Goal: Feedback & Contribution: Contribute content

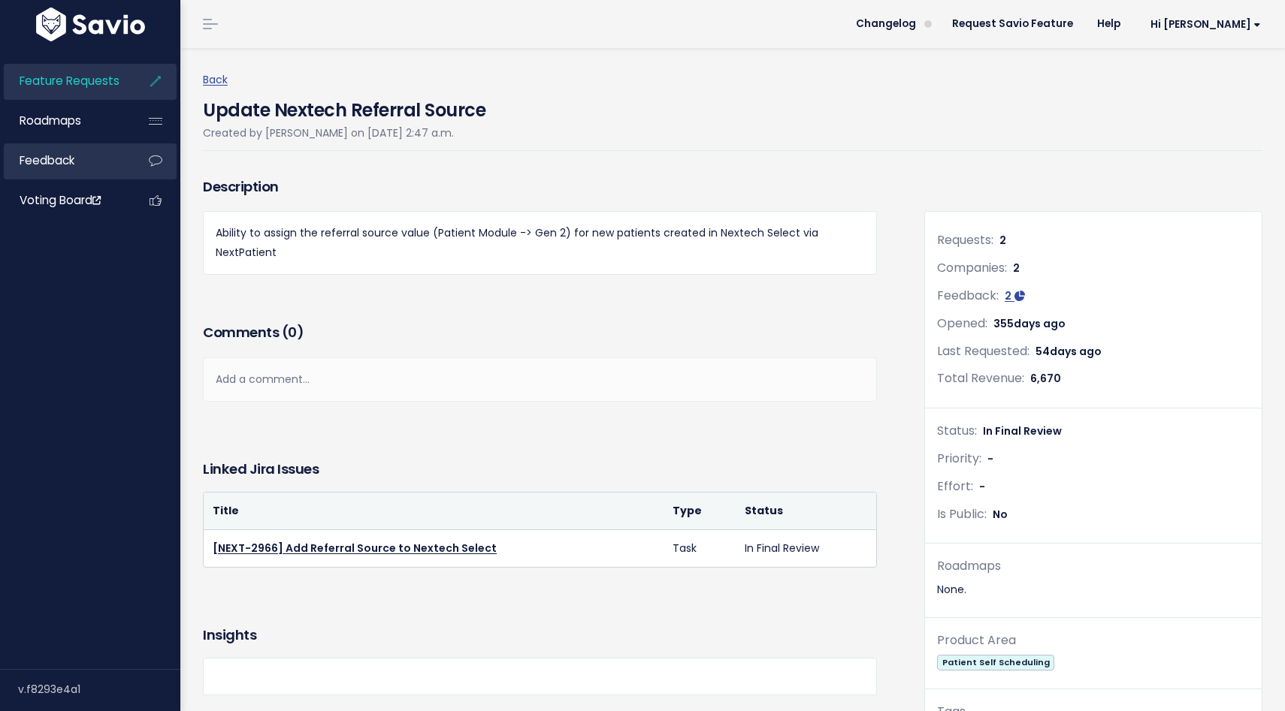
click at [56, 172] on link "Feedback" at bounding box center [64, 160] width 121 height 35
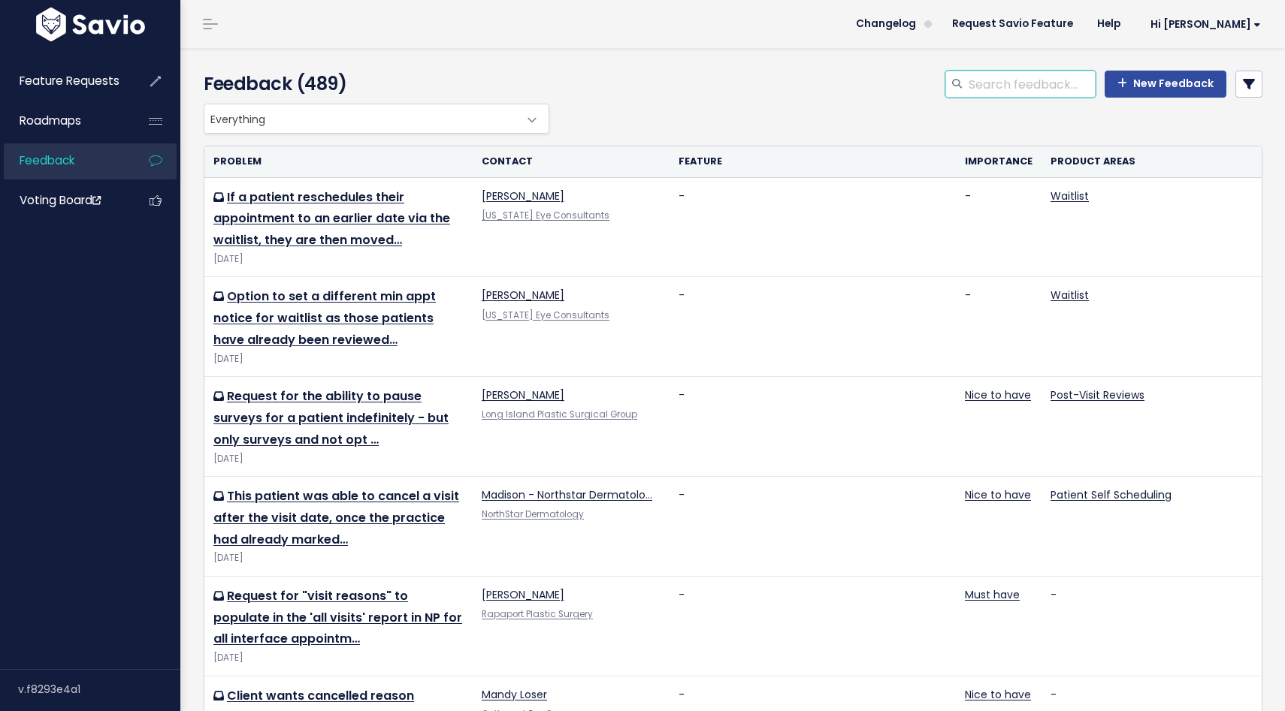
click at [1028, 89] on input "search" at bounding box center [1031, 84] width 128 height 27
type input "powerbi"
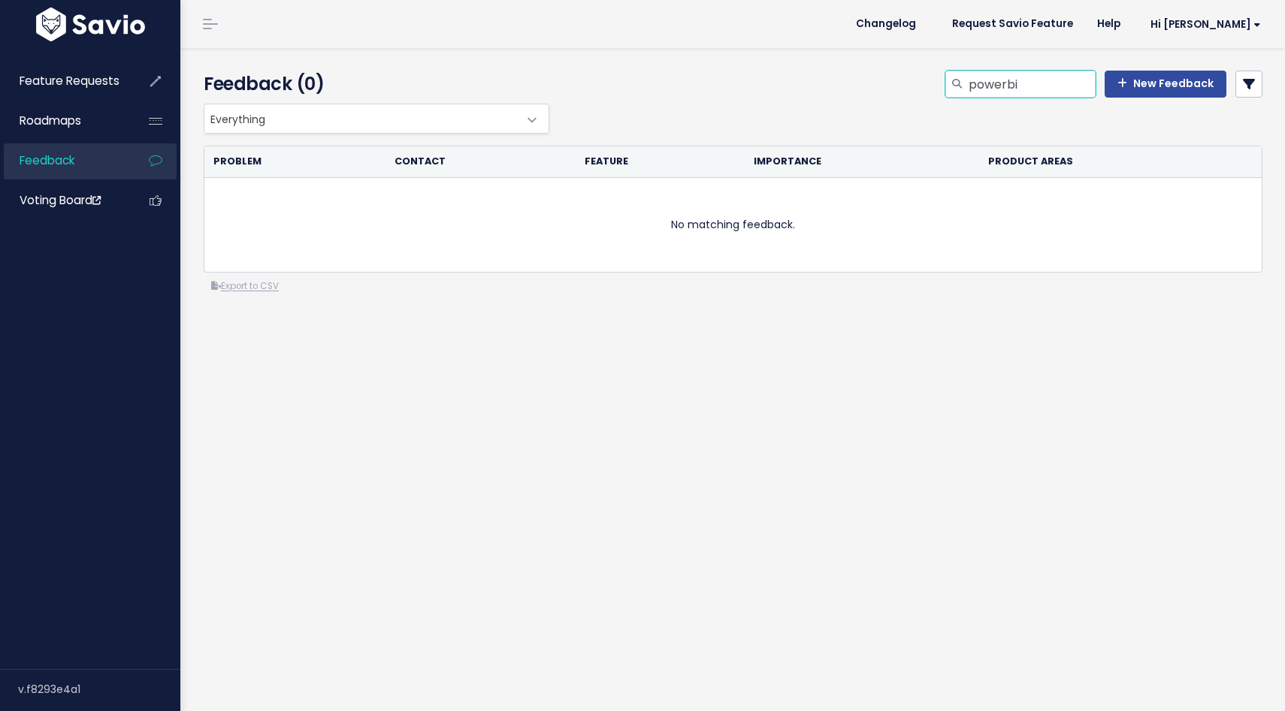
click at [1049, 86] on input "powerbi" at bounding box center [1031, 84] width 128 height 27
type input "studio esthetique"
select select
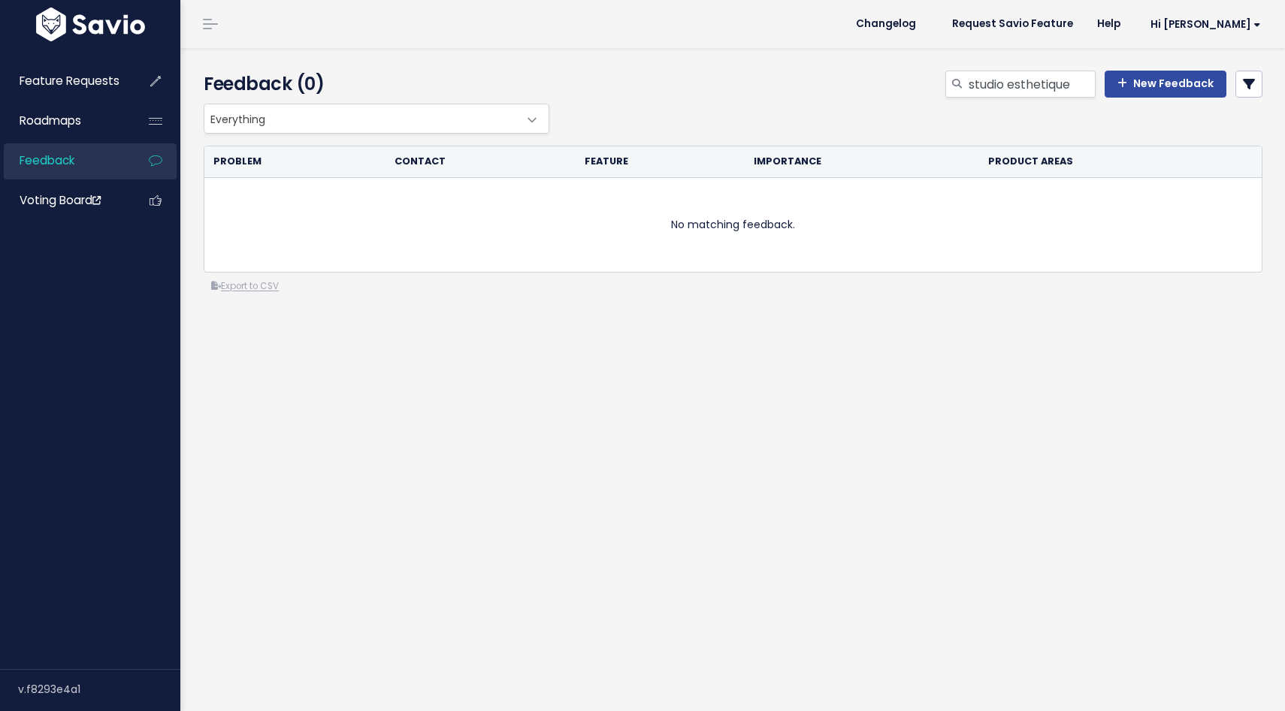
select select
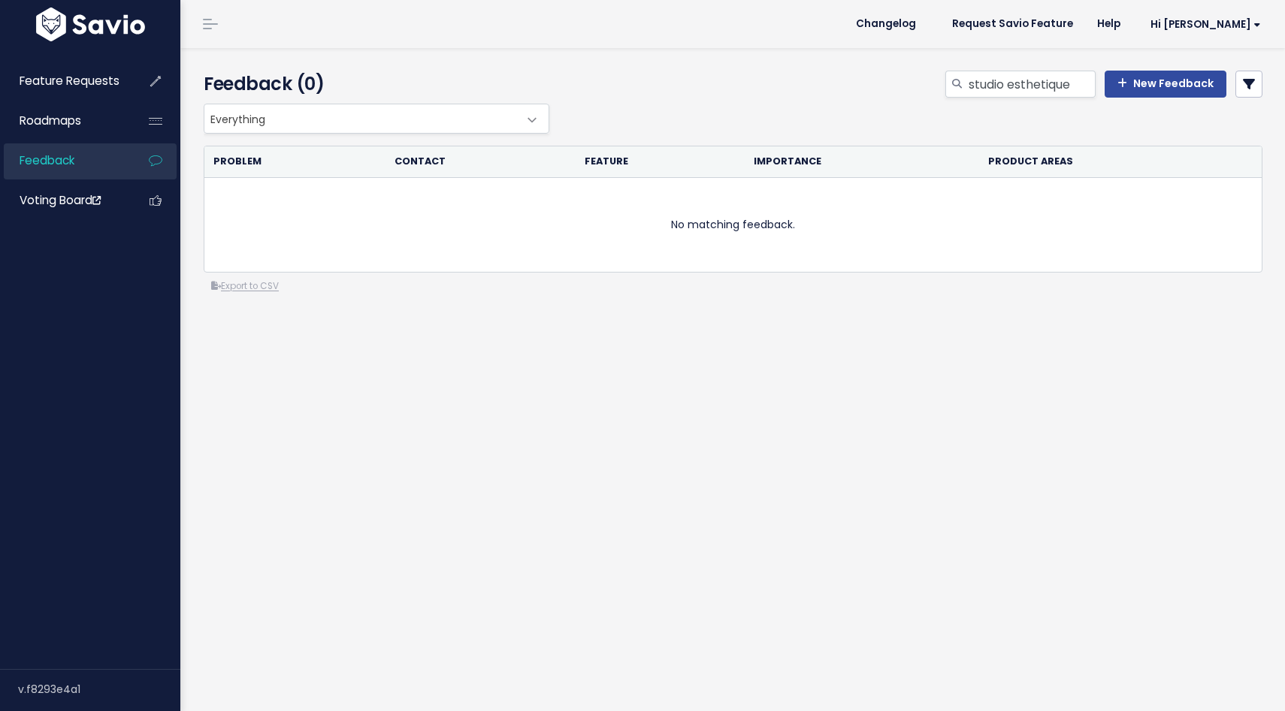
select select
click at [1006, 88] on input "studio esthetique" at bounding box center [1031, 84] width 128 height 27
click at [1006, 87] on input "studio esthetique" at bounding box center [1031, 84] width 128 height 27
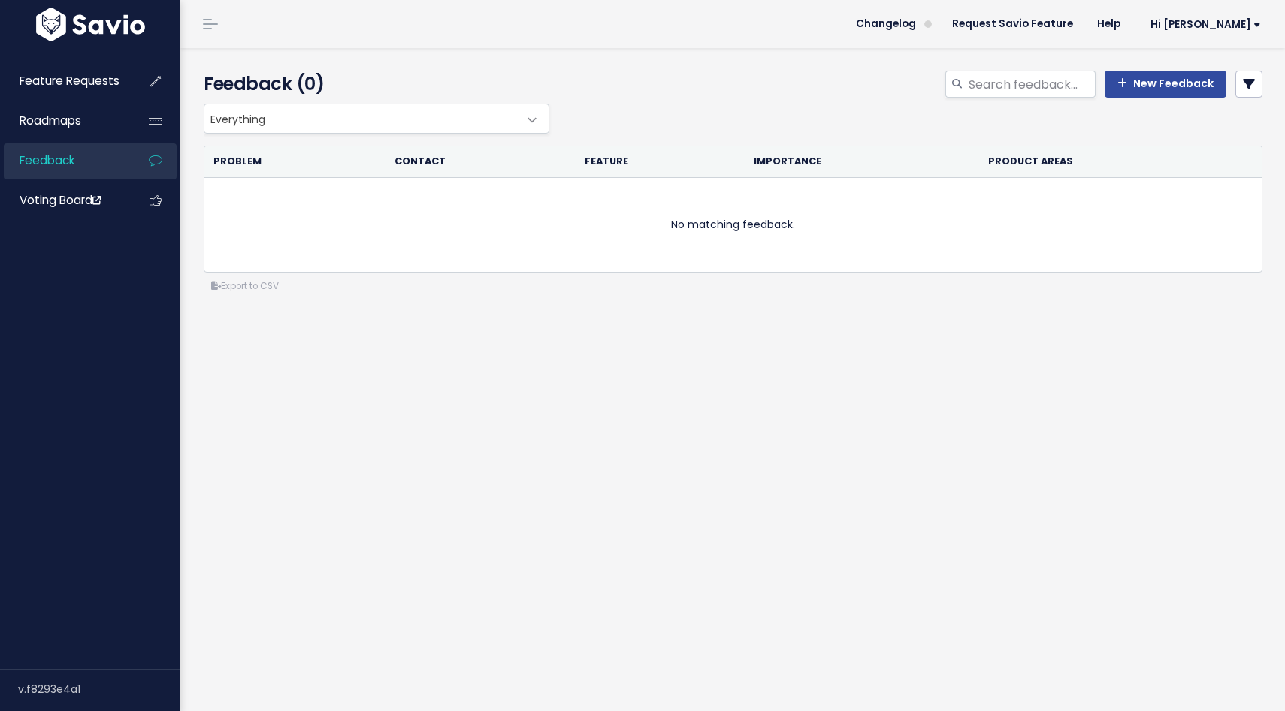
click at [1245, 89] on icon at bounding box center [1248, 84] width 12 height 12
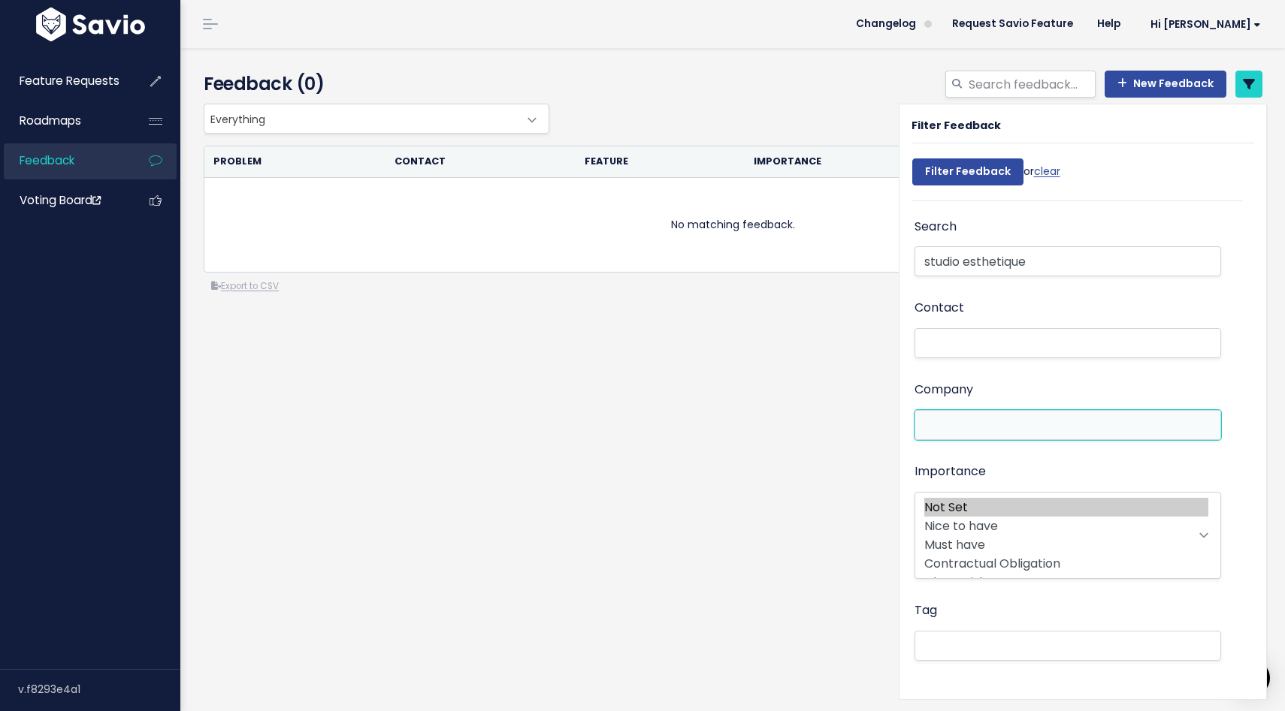
click at [968, 418] on li at bounding box center [1064, 426] width 291 height 16
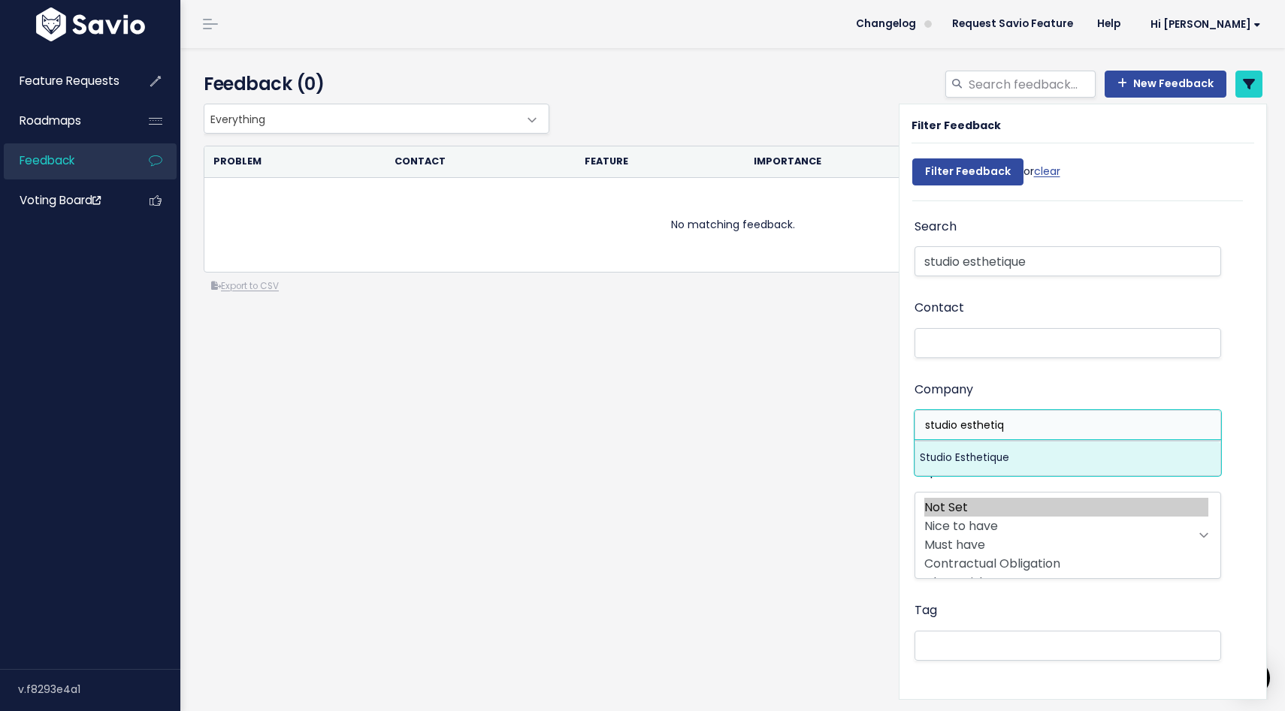
type input "studio esthetiq"
click at [977, 437] on ul "studio esthetiq" at bounding box center [1068, 425] width 306 height 29
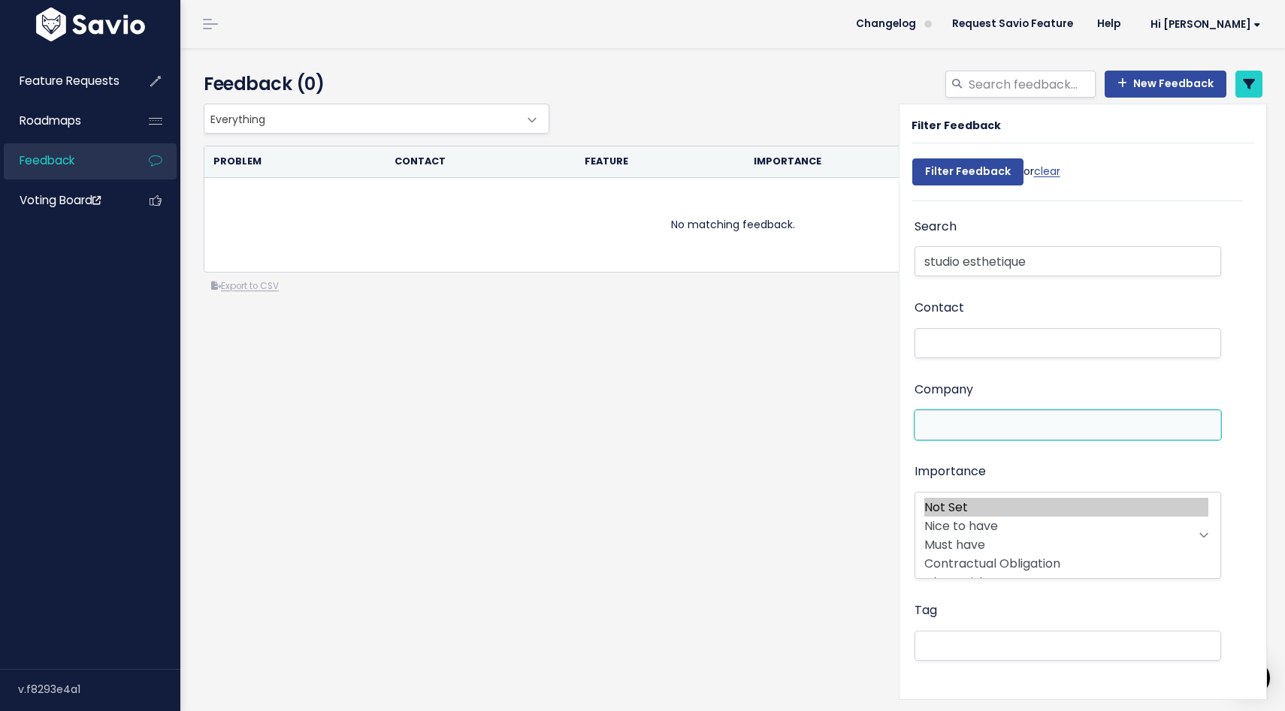
click at [980, 427] on input "search" at bounding box center [982, 426] width 126 height 16
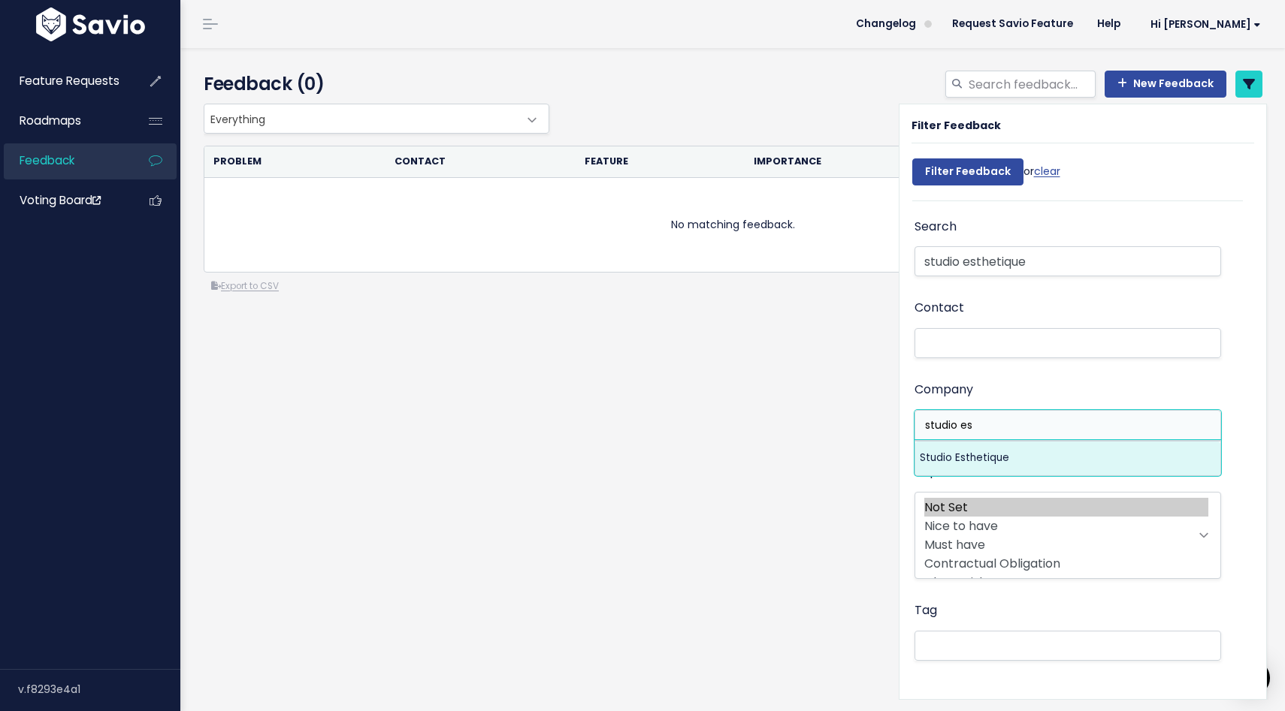
type input "studio es"
select select "15006088"
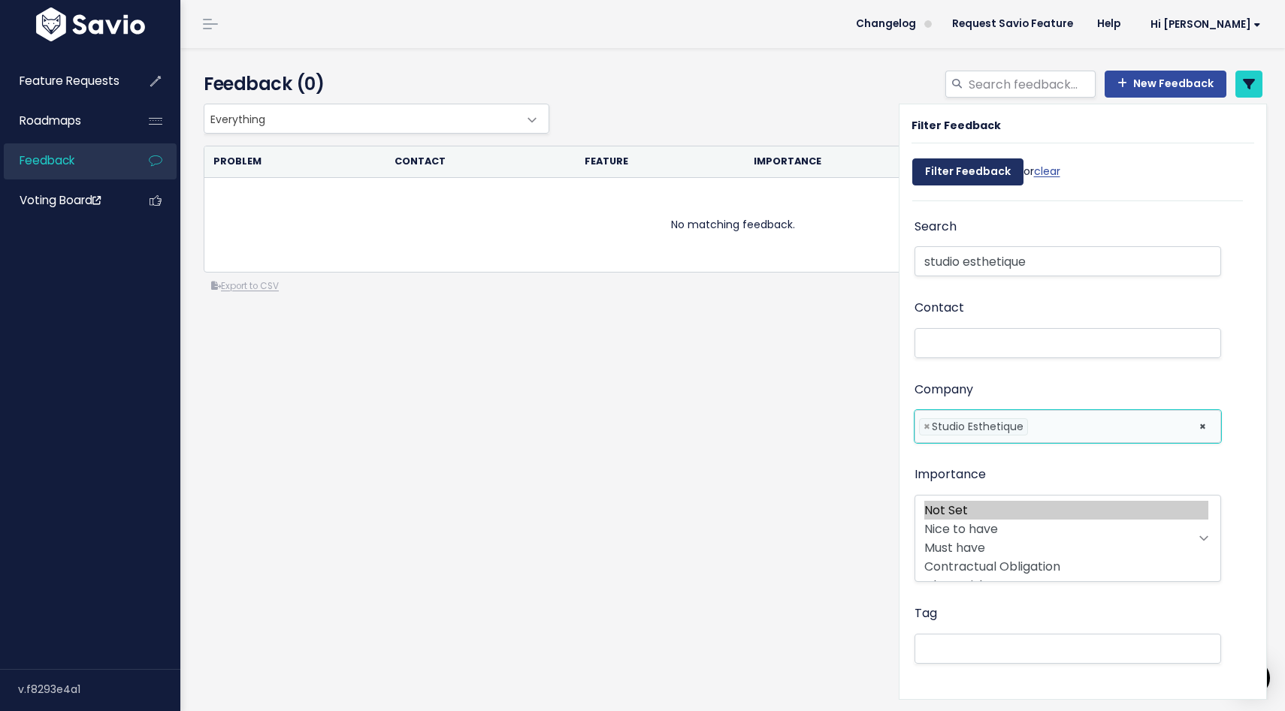
click at [952, 163] on input "Filter Feedback" at bounding box center [967, 172] width 111 height 27
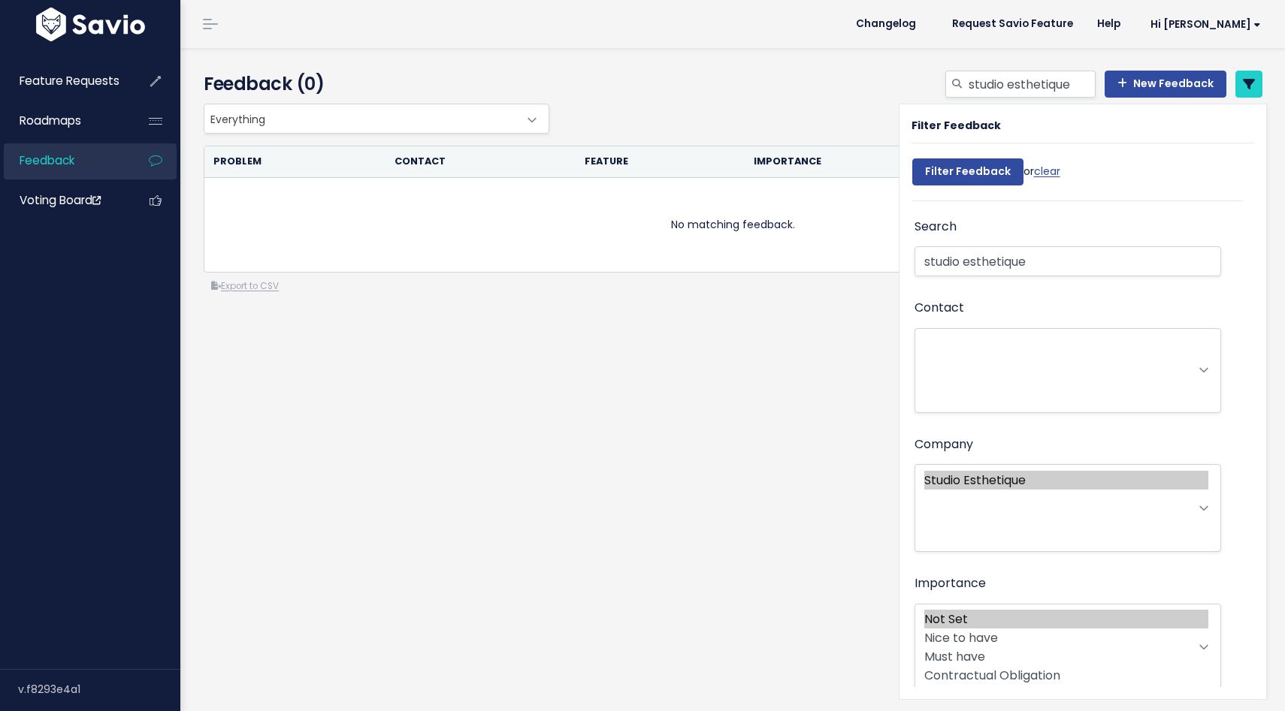
select select
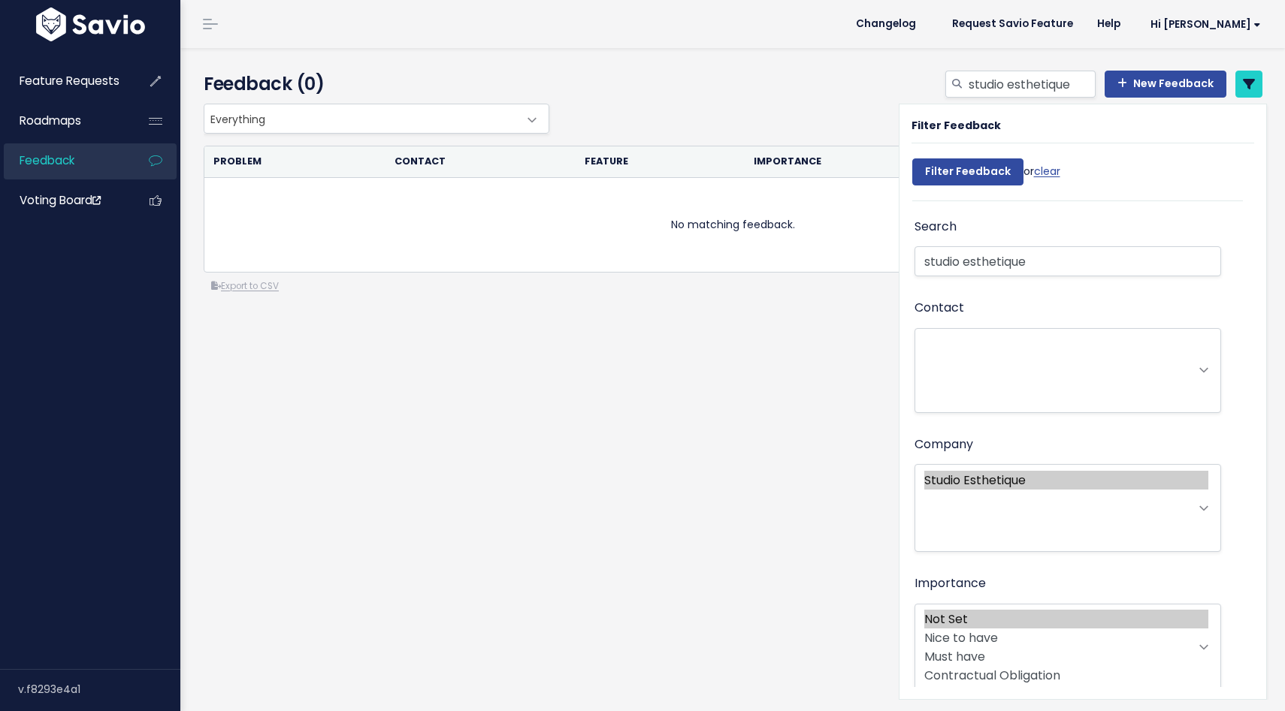
select select
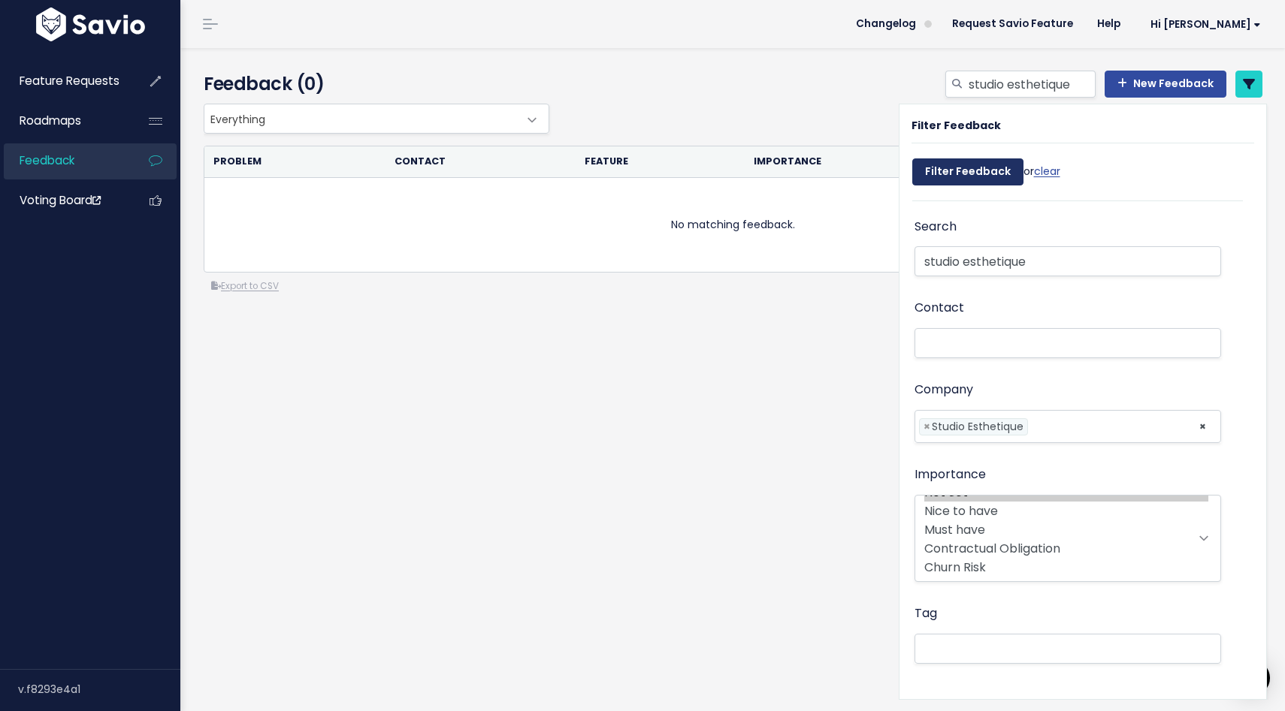
click at [969, 174] on input "Filter Feedback" at bounding box center [967, 172] width 111 height 27
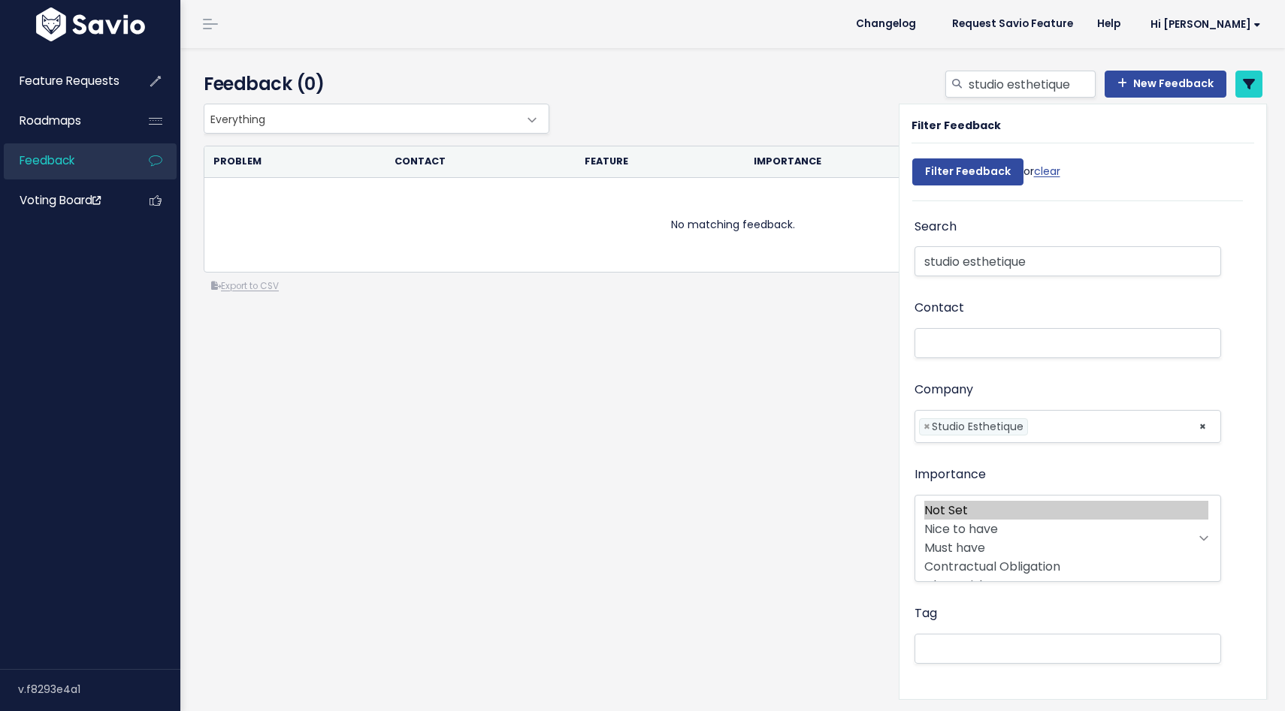
select select
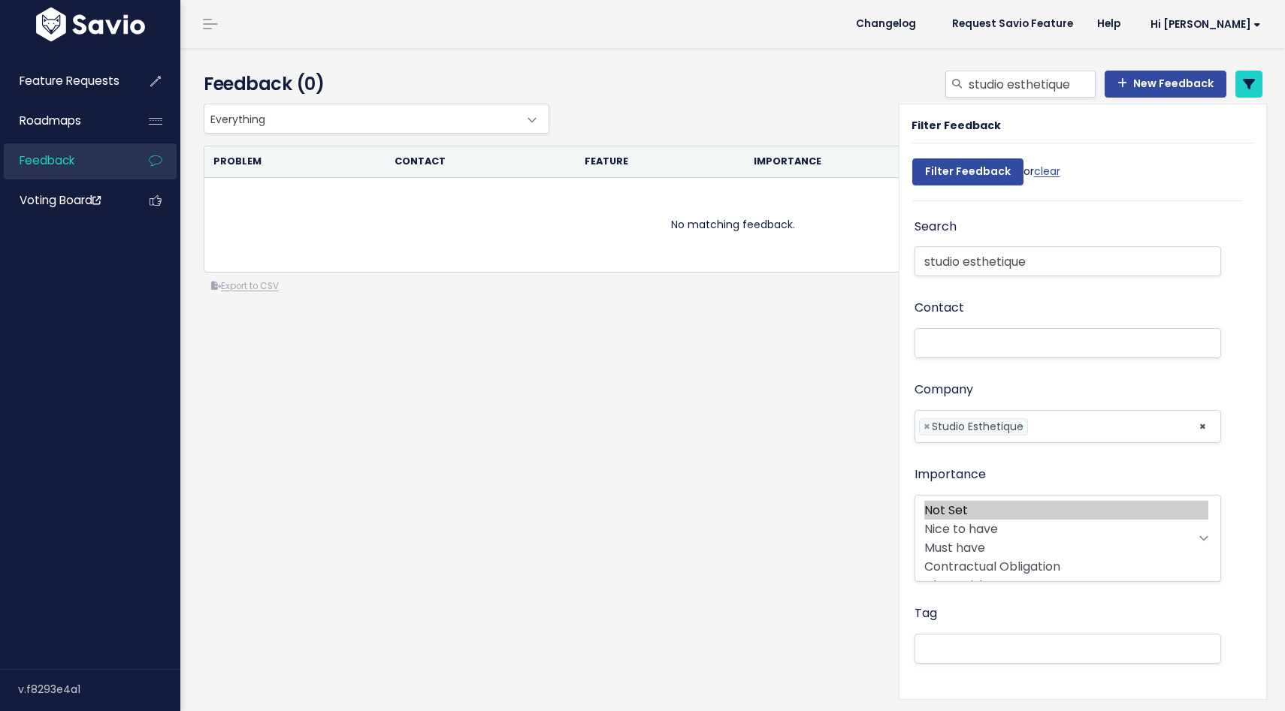
select select
click at [962, 279] on div "Search studio esthetique" at bounding box center [1067, 248] width 307 height 64
click at [956, 264] on input "studio esthetique" at bounding box center [1067, 261] width 307 height 30
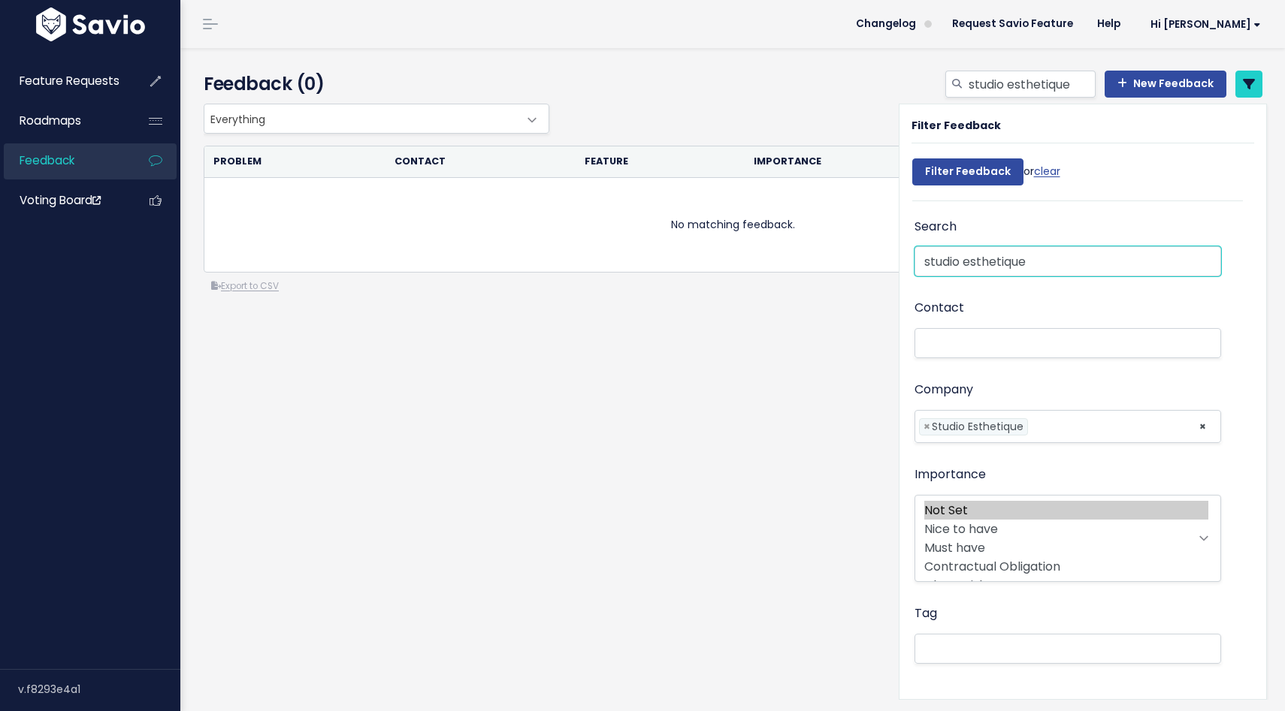
click at [956, 264] on input "studio esthetique" at bounding box center [1067, 261] width 307 height 30
click at [912, 159] on input "Filter Feedback" at bounding box center [967, 172] width 111 height 27
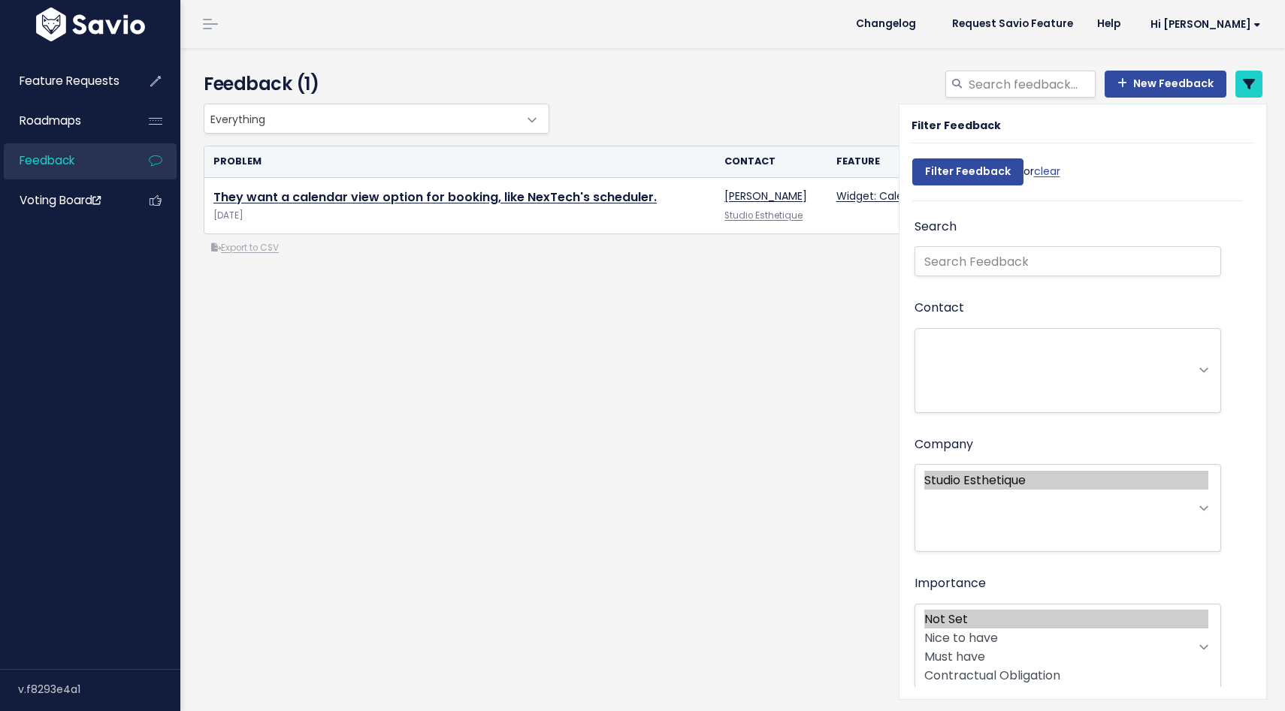
select select
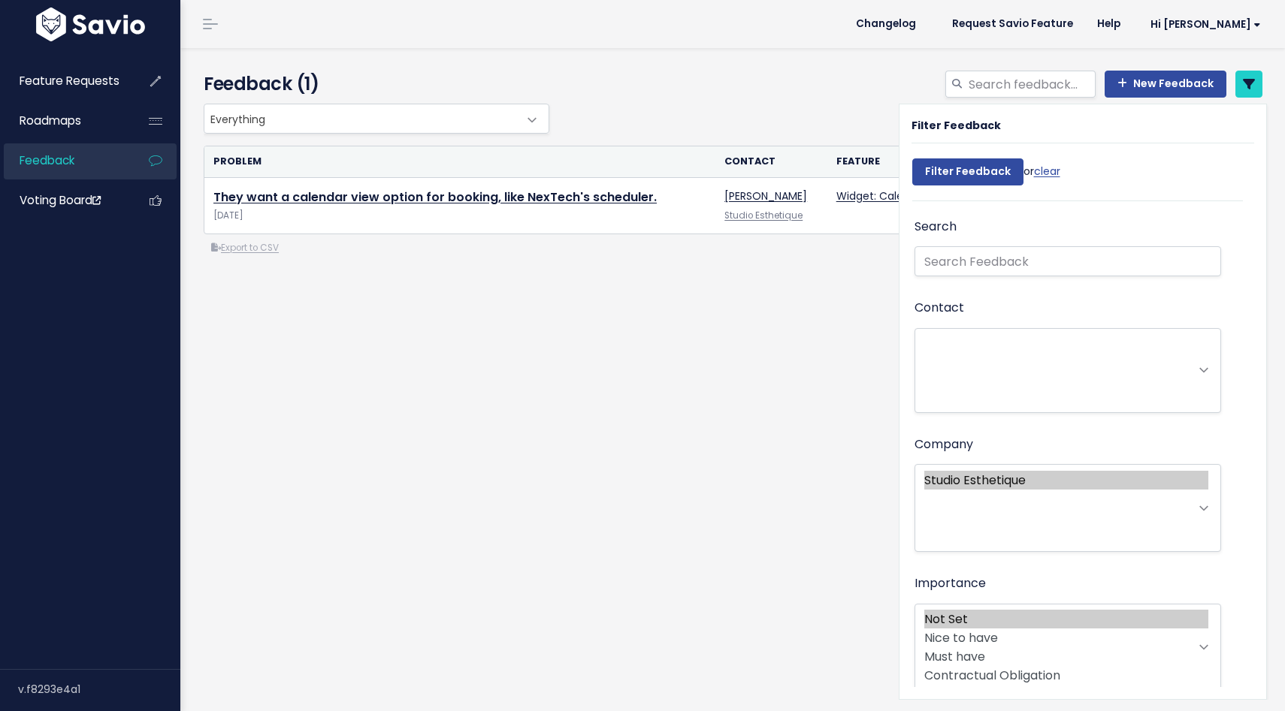
select select
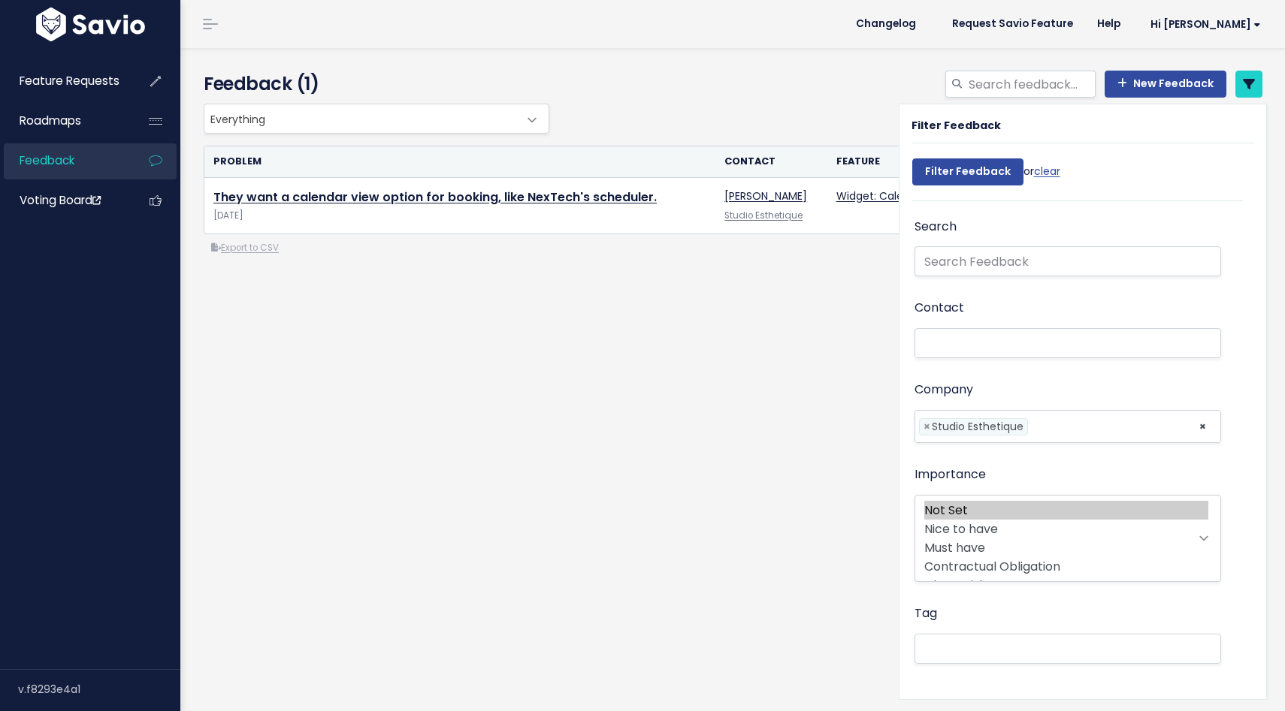
click at [732, 360] on div "Everything No Product Area 2 Way Texting Balance Payments Broadcast Messaging D…" at bounding box center [732, 240] width 1081 height 273
click at [1247, 86] on icon at bounding box center [1248, 84] width 12 height 12
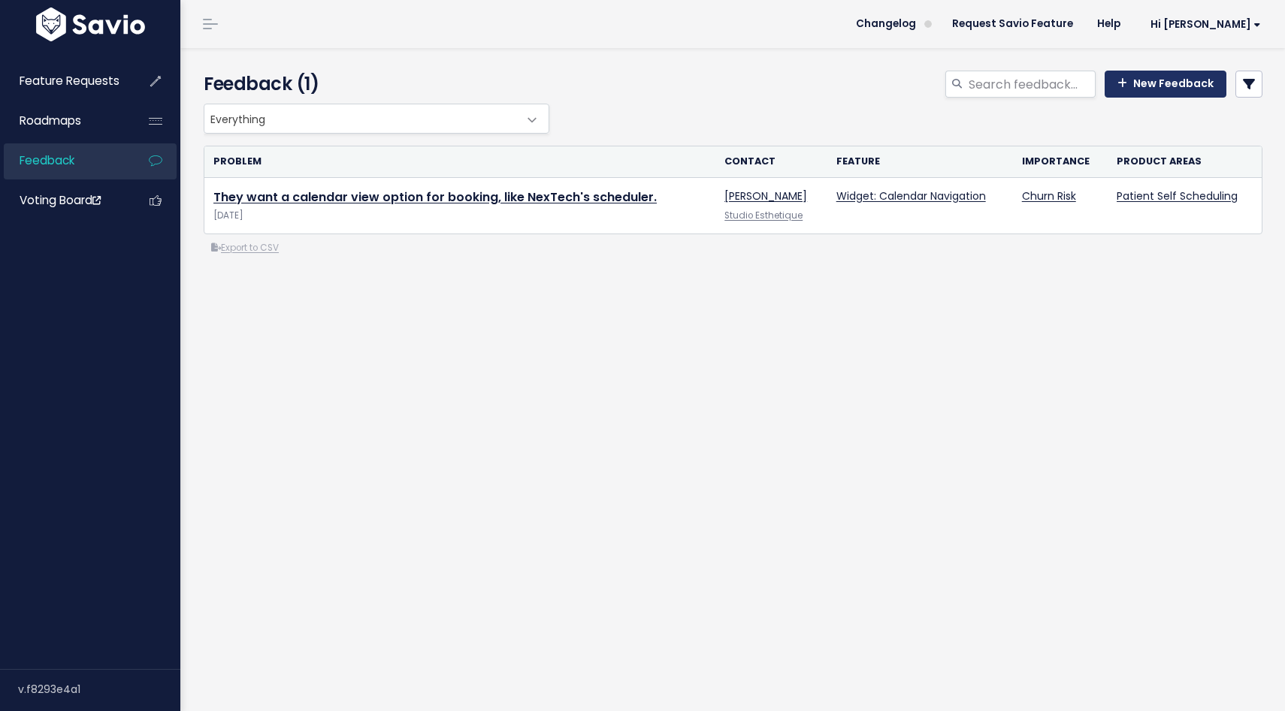
click at [1142, 77] on link "New Feedback" at bounding box center [1165, 84] width 122 height 27
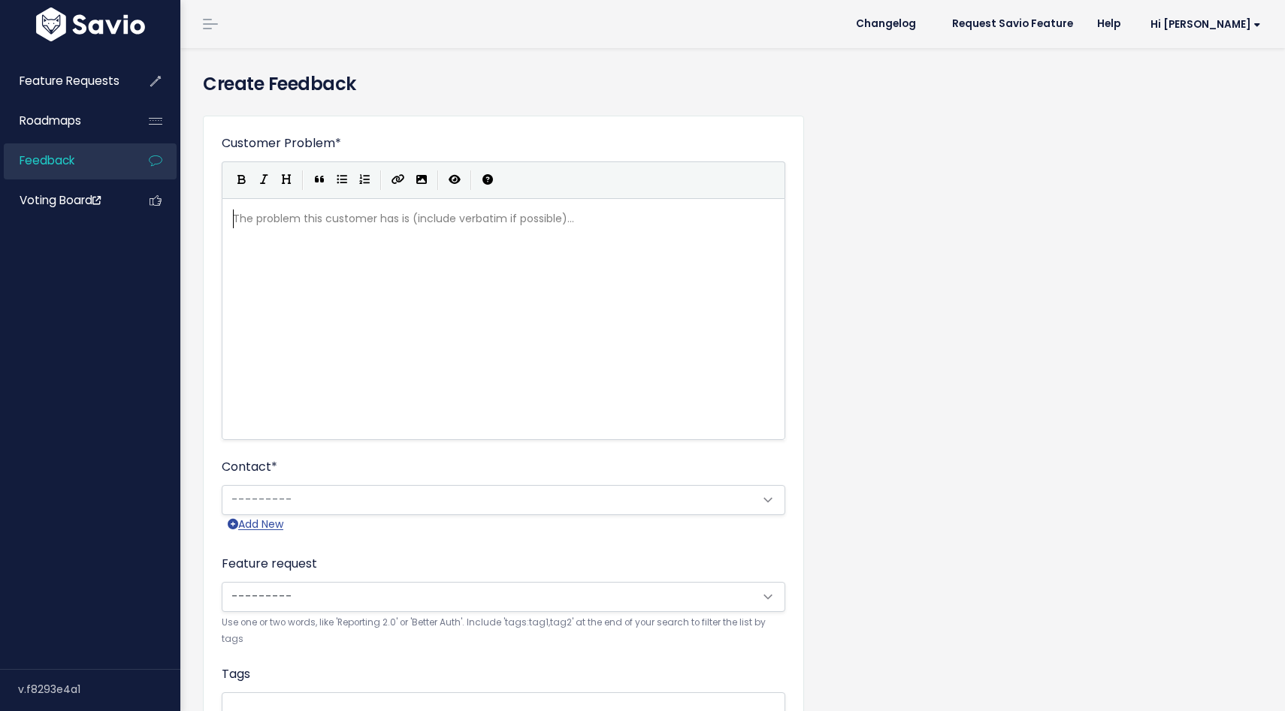
scroll to position [2, 0]
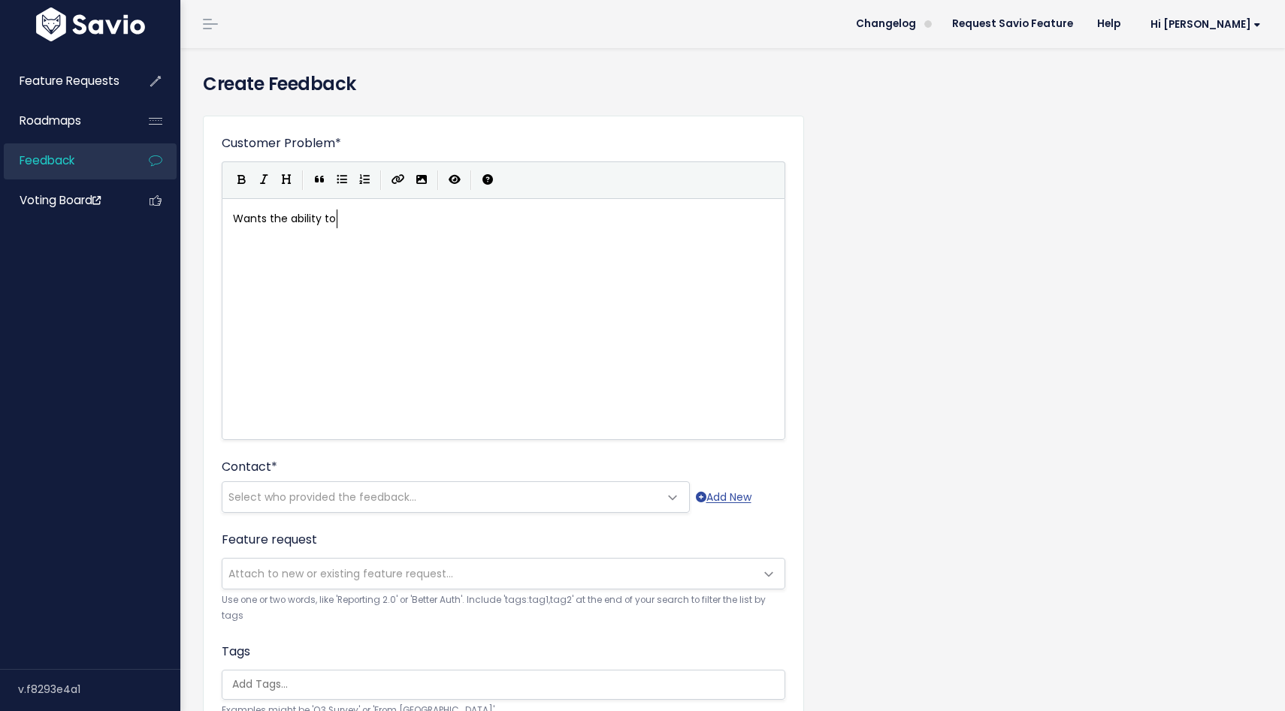
type textarea "Wants the ability to f"
type textarea "tie into our API for data export"
click at [433, 221] on span "Wants the ability to tie into our API for data export" at bounding box center [365, 218] width 264 height 15
type textarea "real-time"
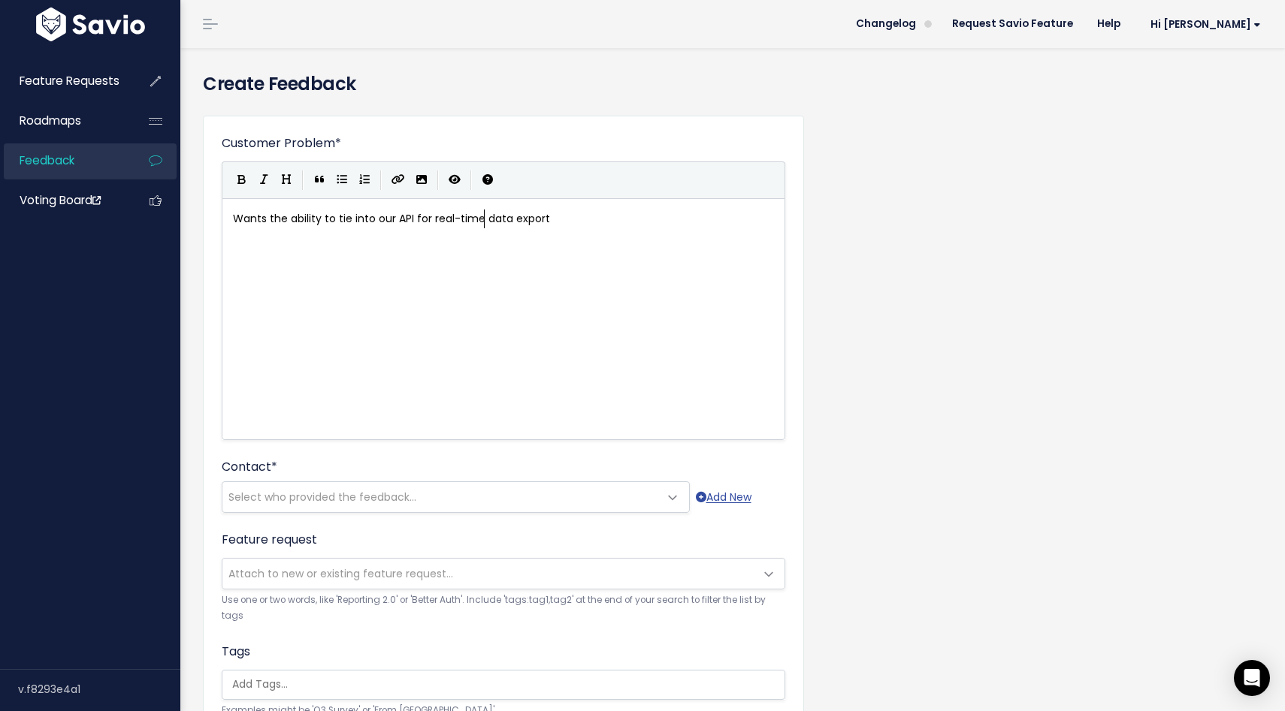
click at [599, 227] on pre "Wants the ability to tie into our API for real-time data export" at bounding box center [503, 219] width 547 height 19
type textarea "to Powerb"
type textarea "BI. They are currently running our reports weekly but would like the ability to"
type textarea "for their data to transfer into their dashbao"
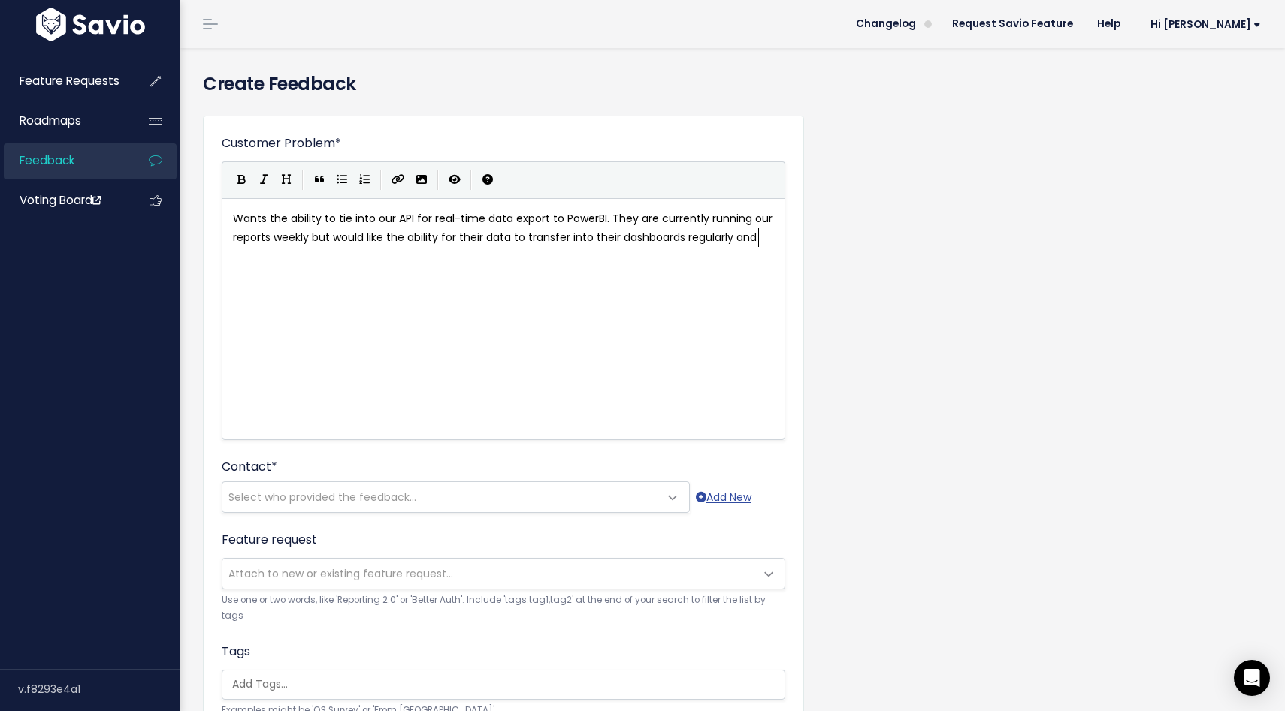
type textarea "oards regularly and ua"
type textarea "automatically."
click at [349, 500] on span "Select who provided the feedback..." at bounding box center [322, 497] width 188 height 15
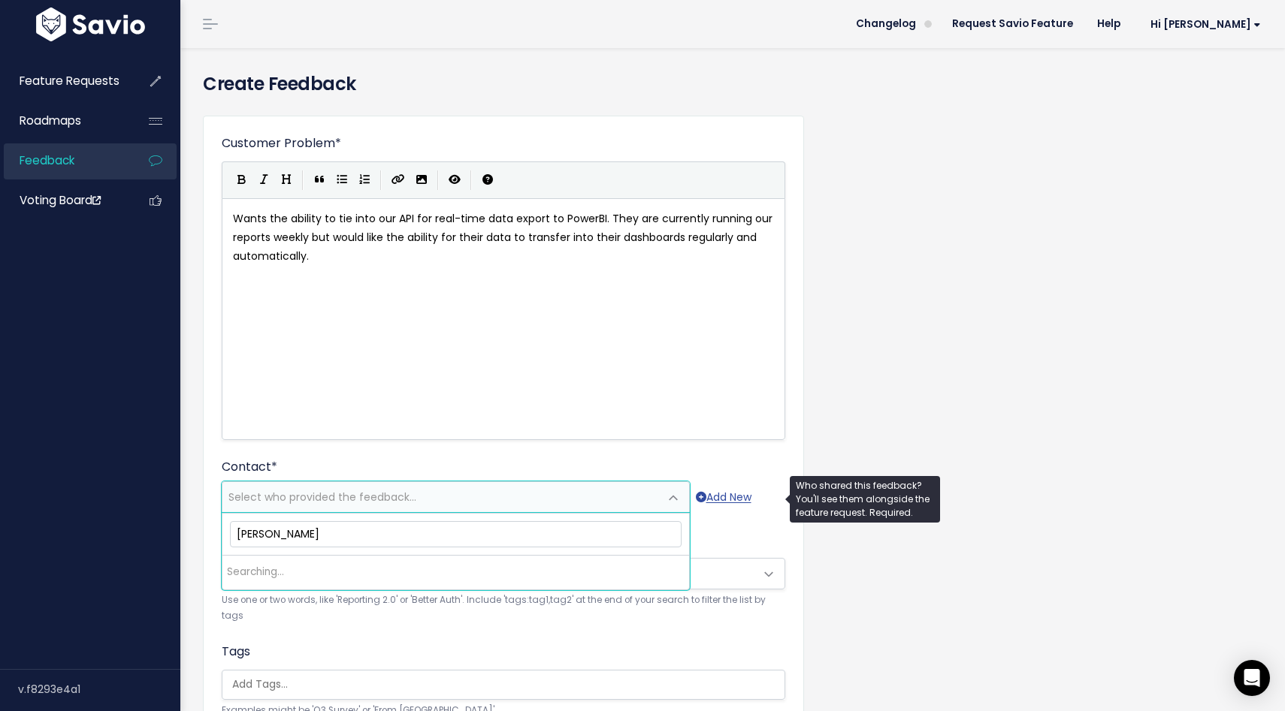
type input "elmar"
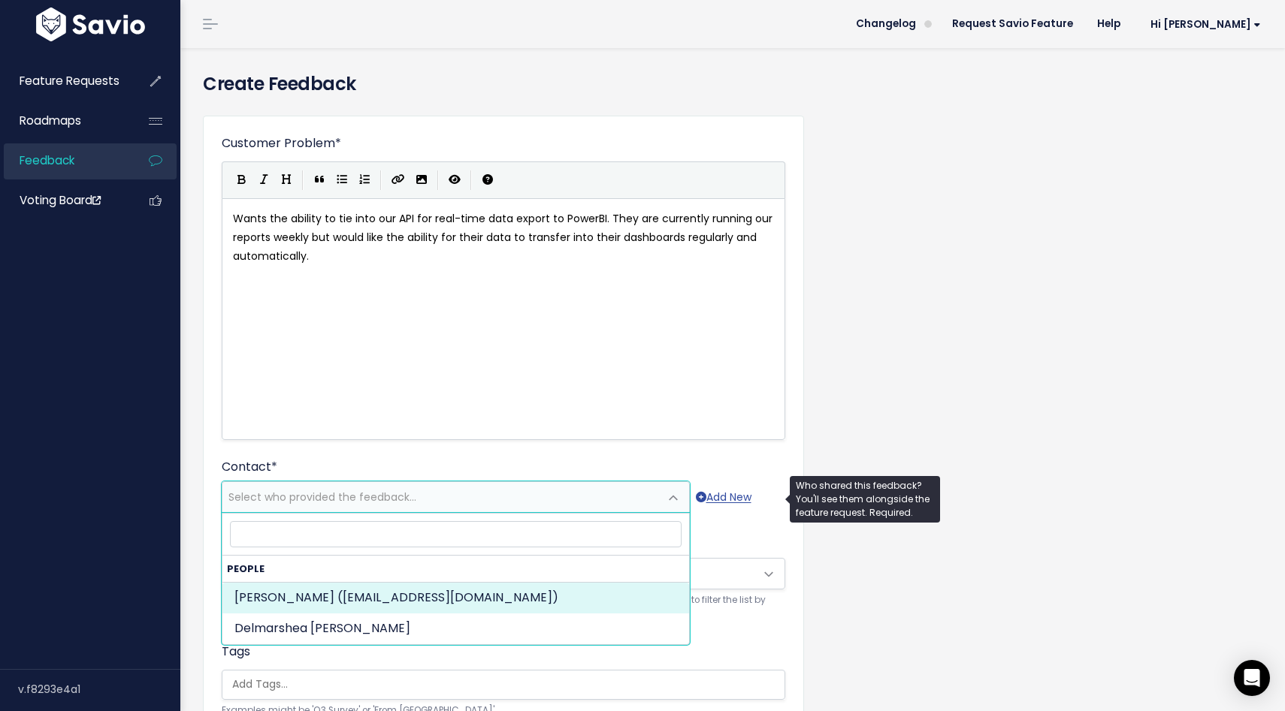
select select "83666713"
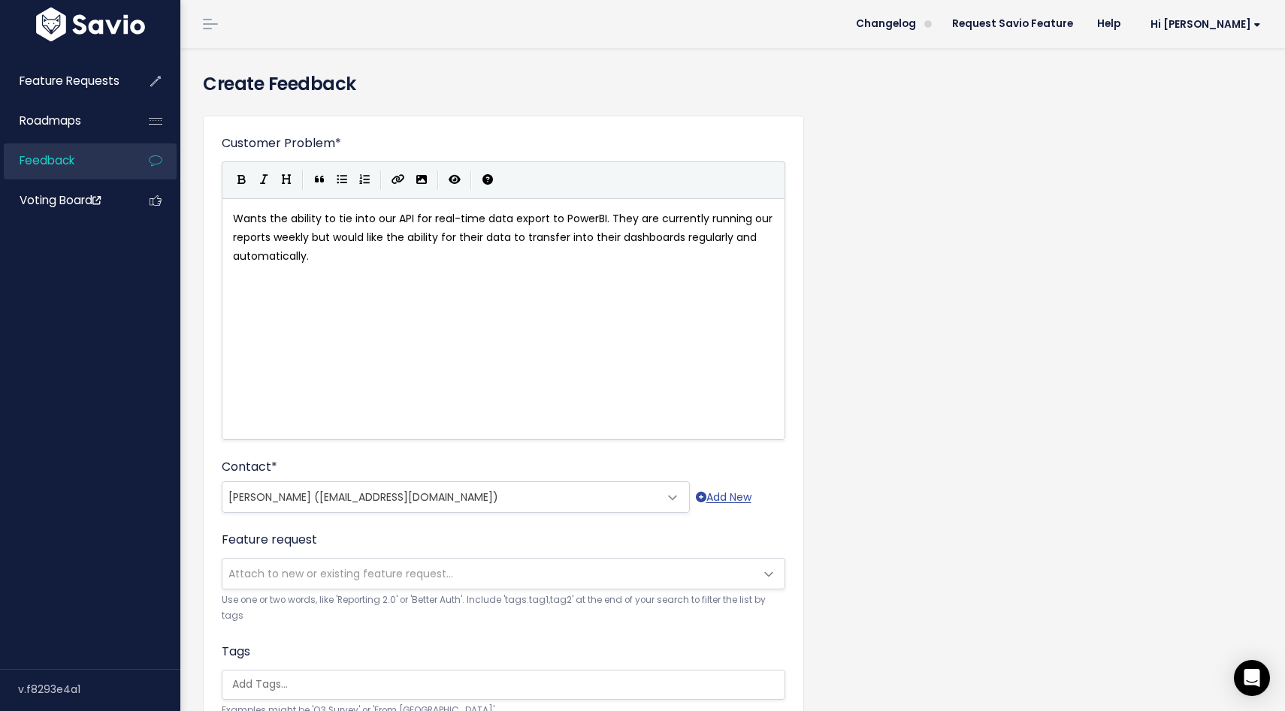
click at [360, 575] on span "Attach to new or existing feature request..." at bounding box center [340, 573] width 225 height 15
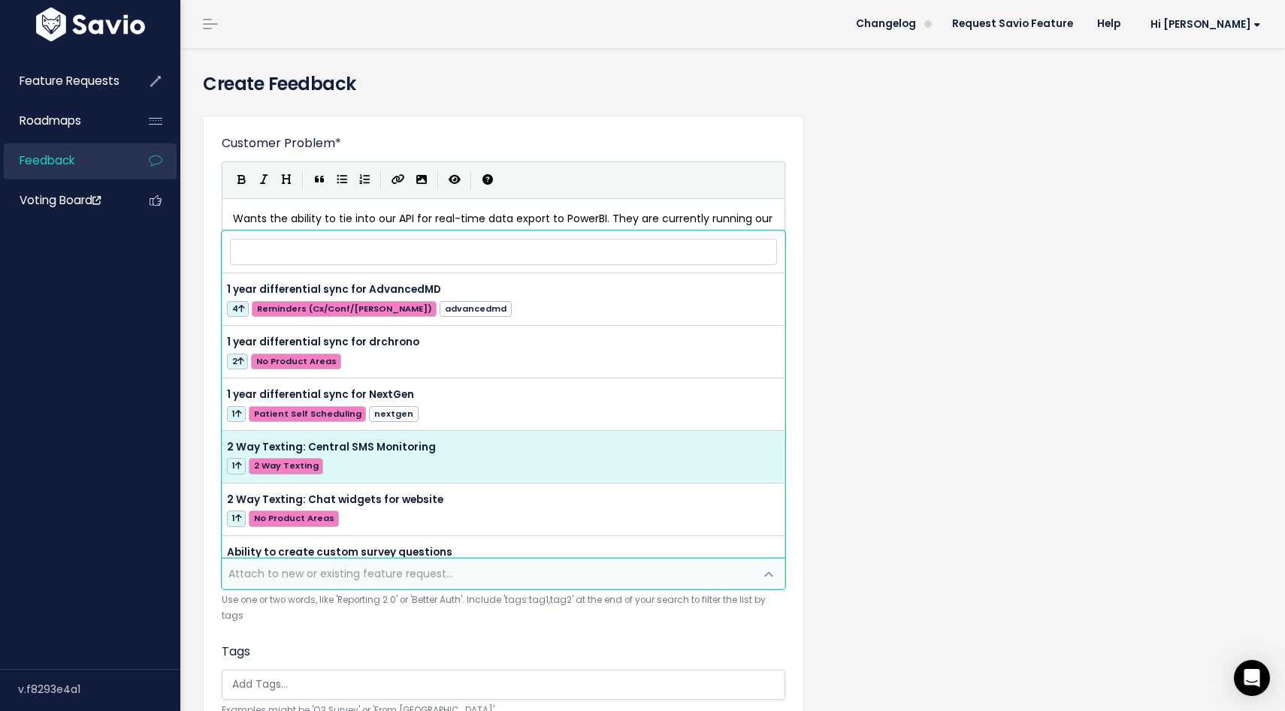
click at [988, 446] on div "Customer Problem * Wants the ability to tie into our API for real-time data exp…" at bounding box center [733, 556] width 1082 height 905
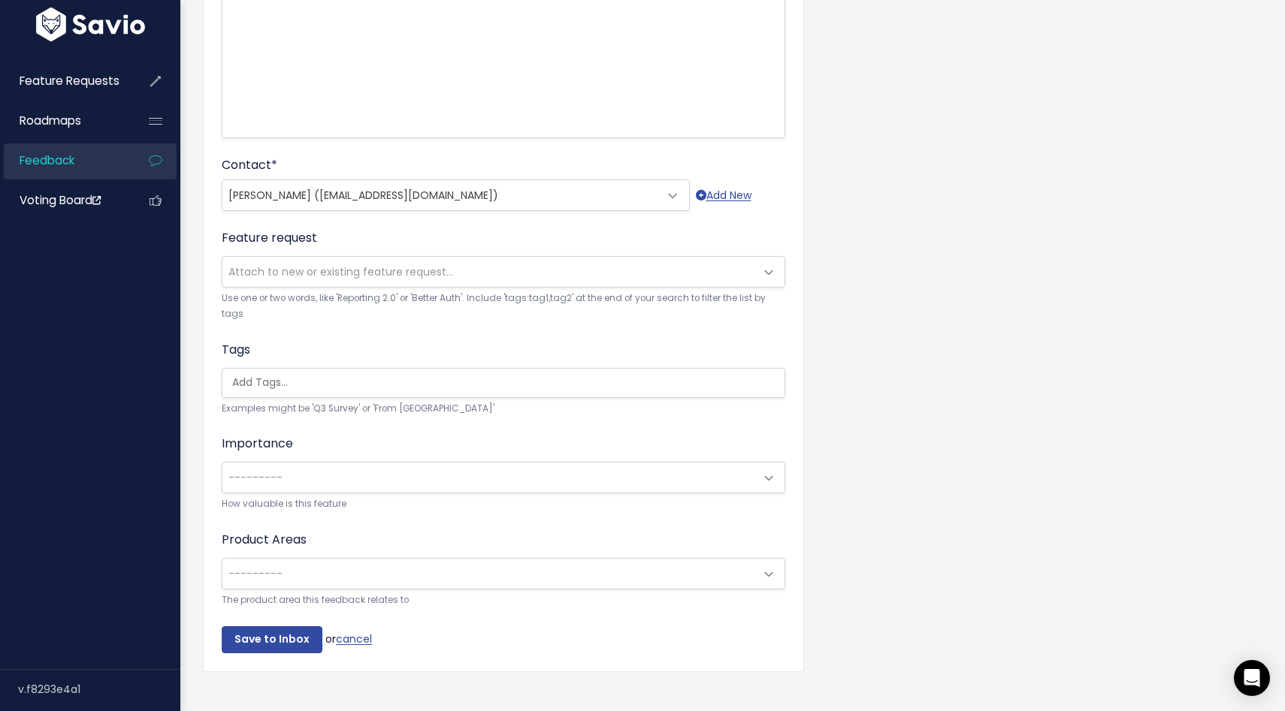
scroll to position [321, 0]
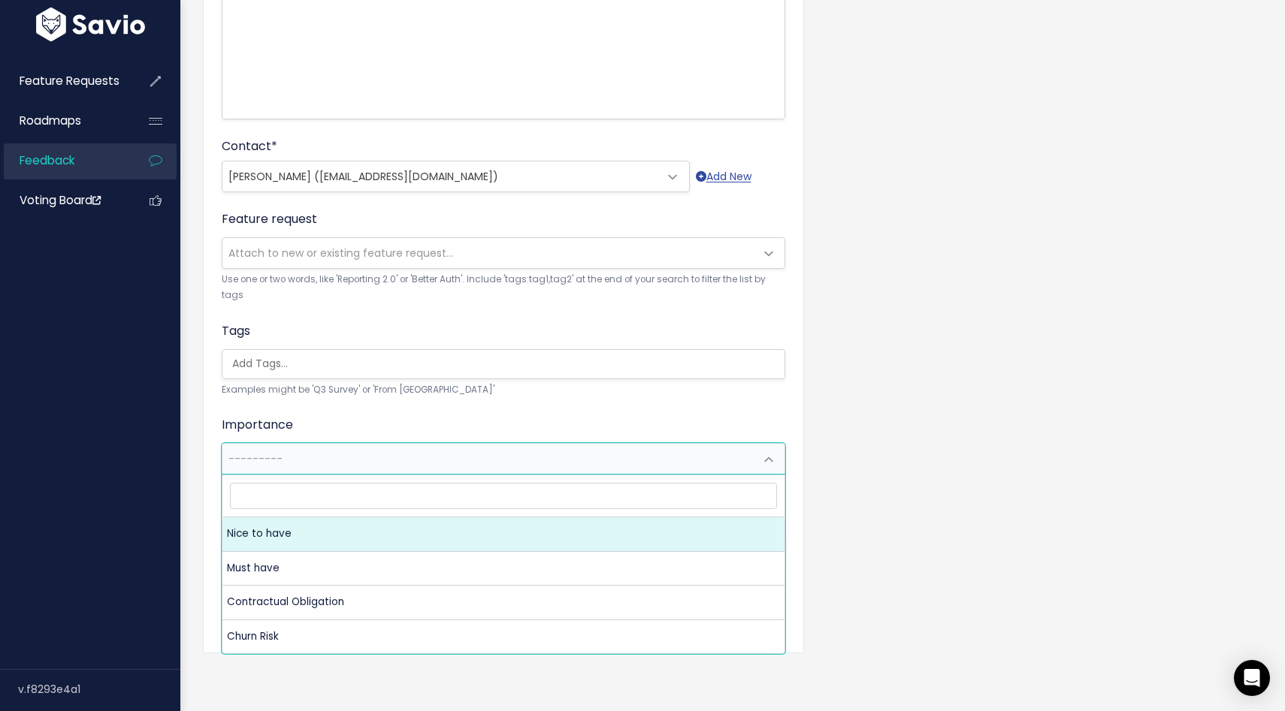
click at [451, 461] on span "---------" at bounding box center [488, 459] width 532 height 30
select select "NICE_TO_HAVE"
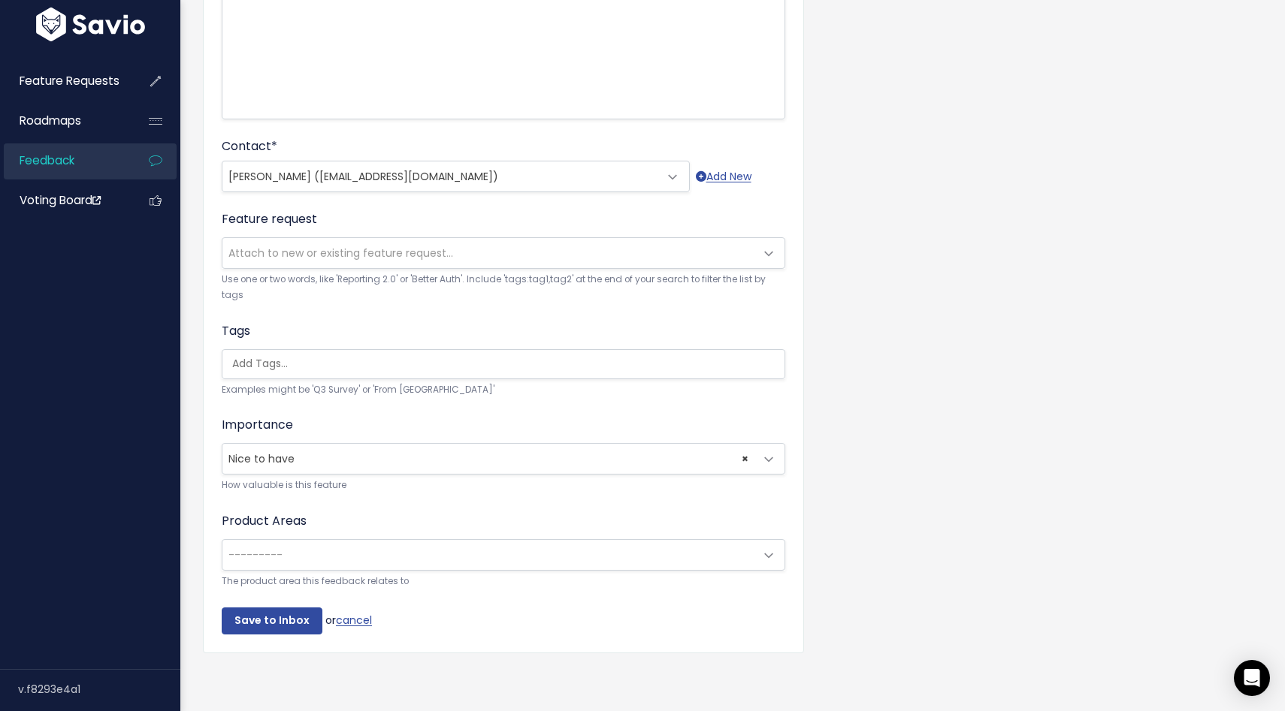
click at [377, 567] on span "---------" at bounding box center [488, 555] width 532 height 30
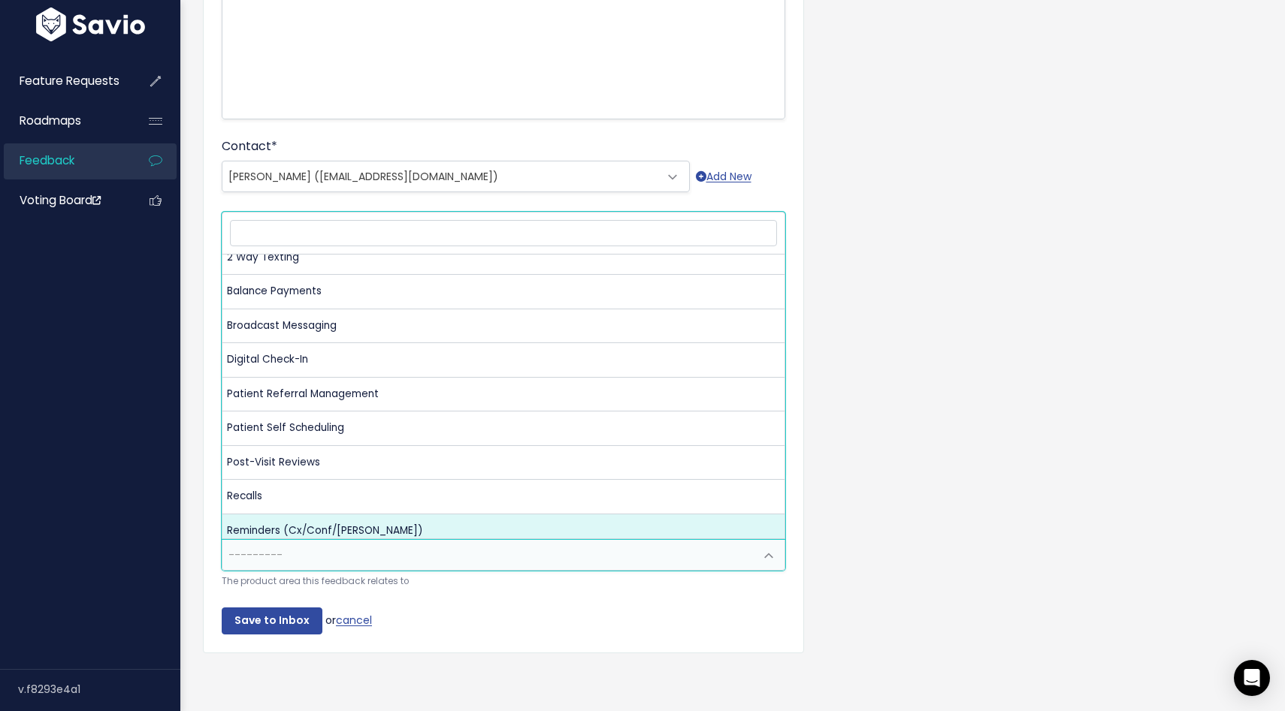
scroll to position [0, 0]
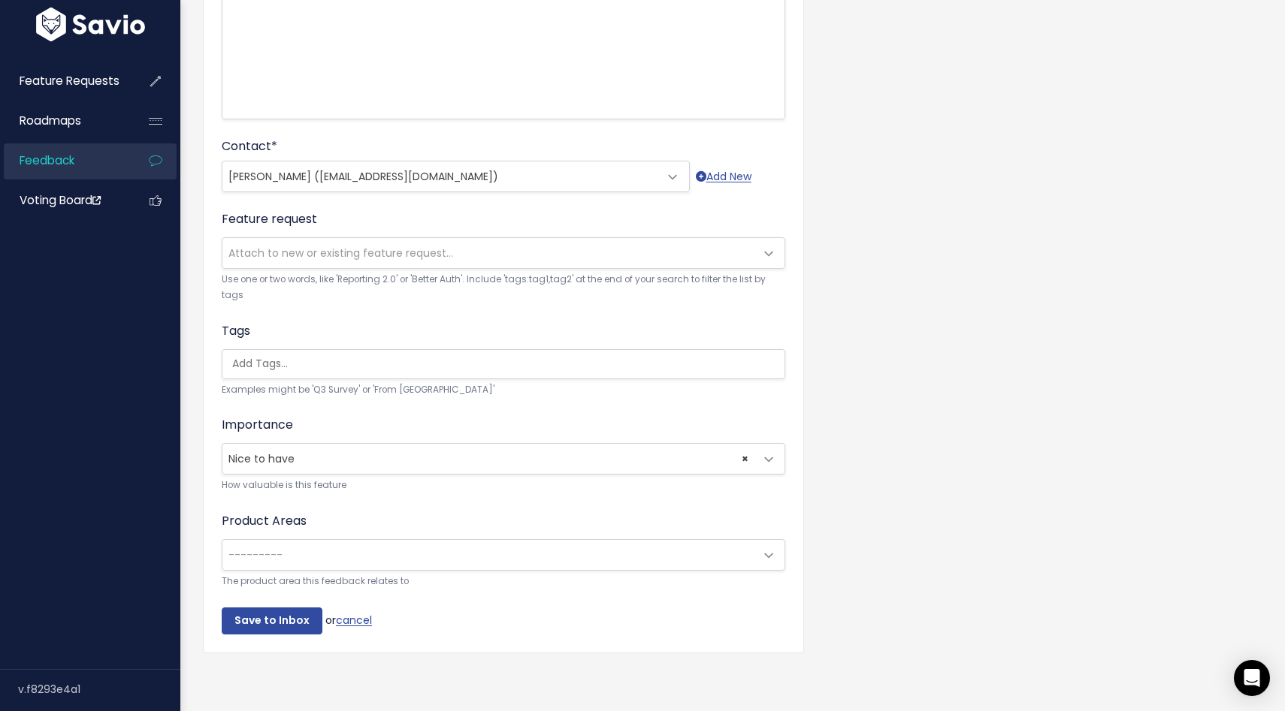
click at [1021, 268] on div "Customer Problem * Wants the ability to tie into our API for real-time data exp…" at bounding box center [733, 235] width 1082 height 905
click at [279, 617] on input "Save to Inbox" at bounding box center [272, 621] width 101 height 27
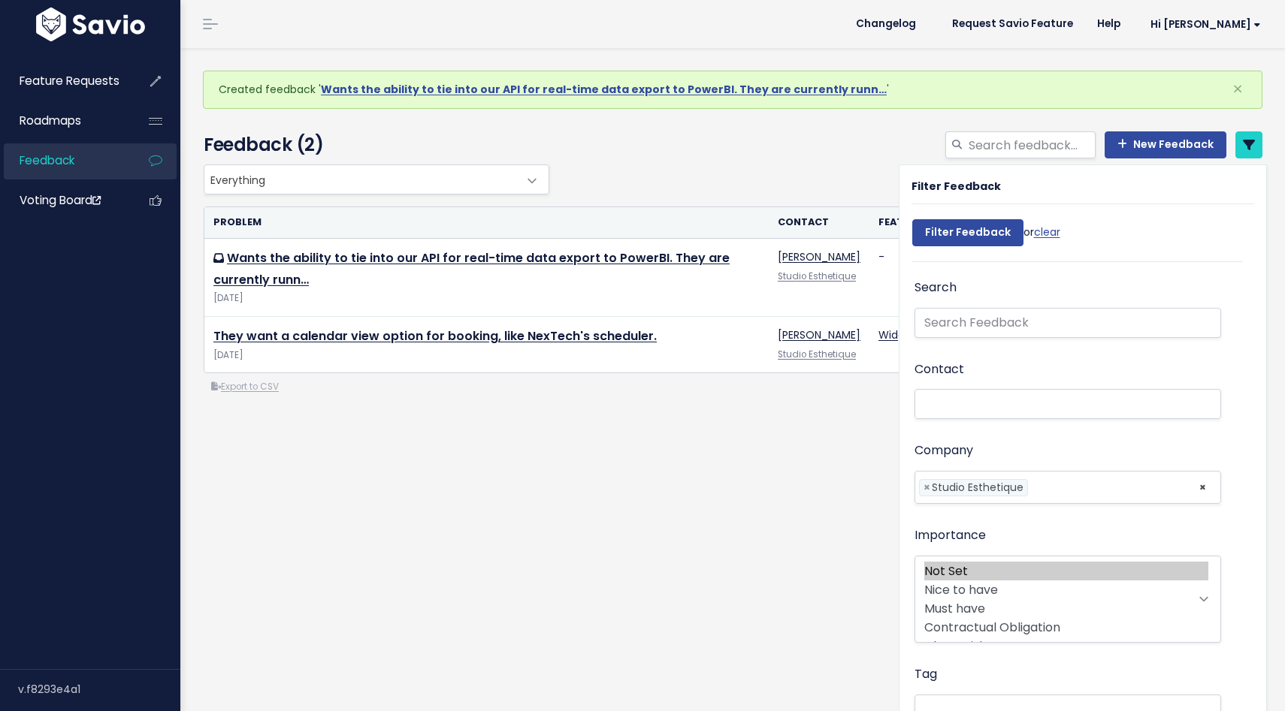
select select
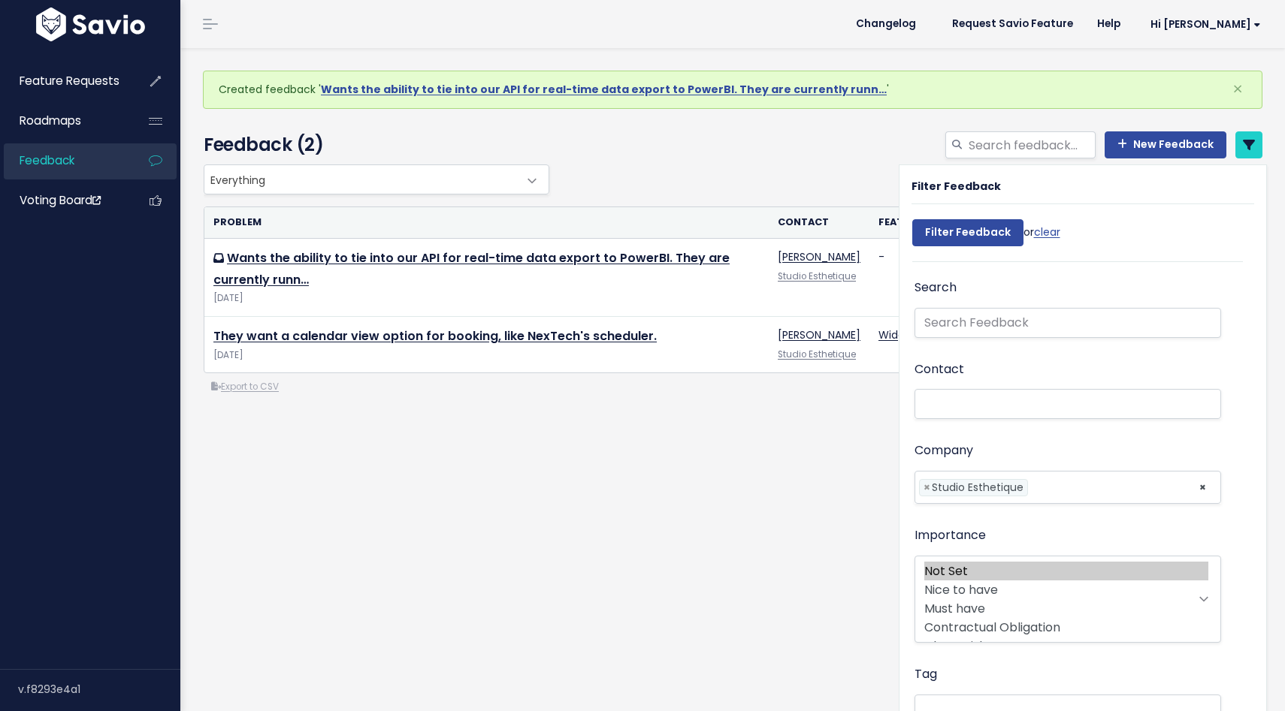
select select
